Goal: Navigation & Orientation: Find specific page/section

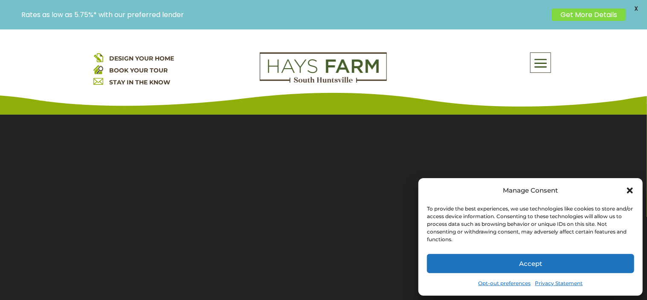
click at [533, 259] on button "Accept" at bounding box center [530, 263] width 207 height 19
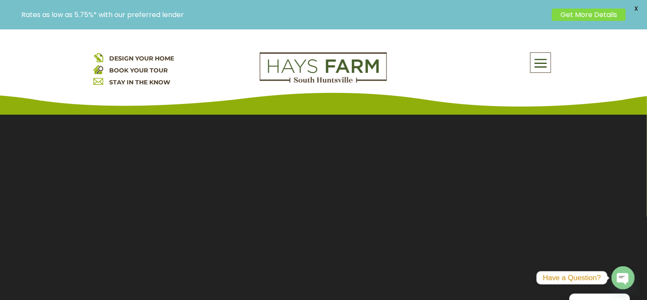
click at [539, 59] on span at bounding box center [541, 64] width 20 height 20
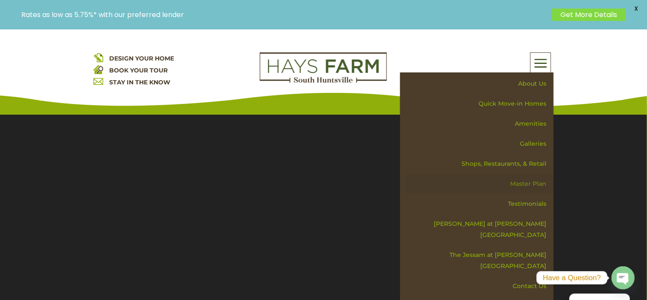
click at [528, 181] on link "Master Plan" at bounding box center [480, 184] width 148 height 20
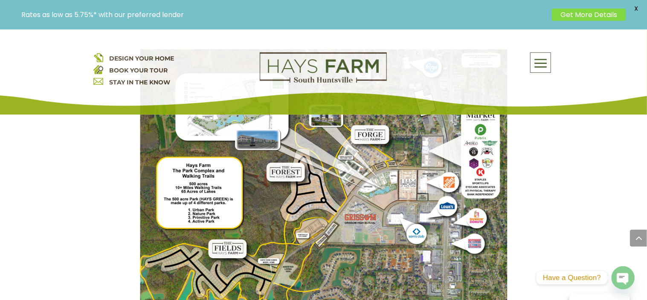
scroll to position [763, 0]
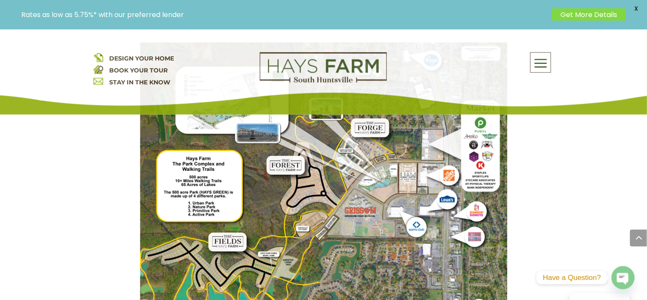
click at [305, 213] on img at bounding box center [324, 289] width 369 height 492
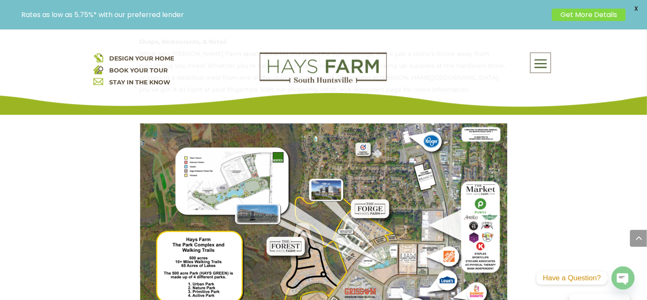
scroll to position [676, 0]
